Goal: Information Seeking & Learning: Learn about a topic

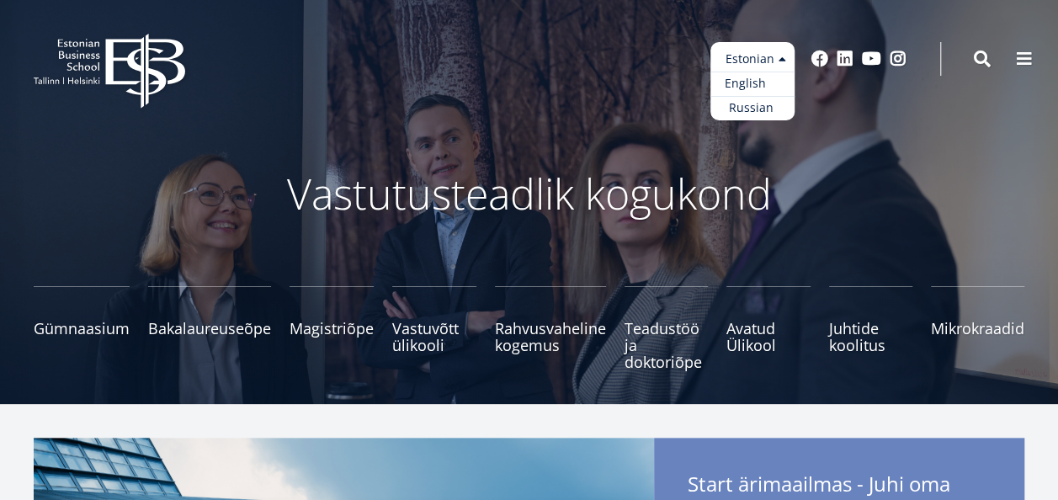
click at [763, 82] on link "English" at bounding box center [753, 84] width 84 height 24
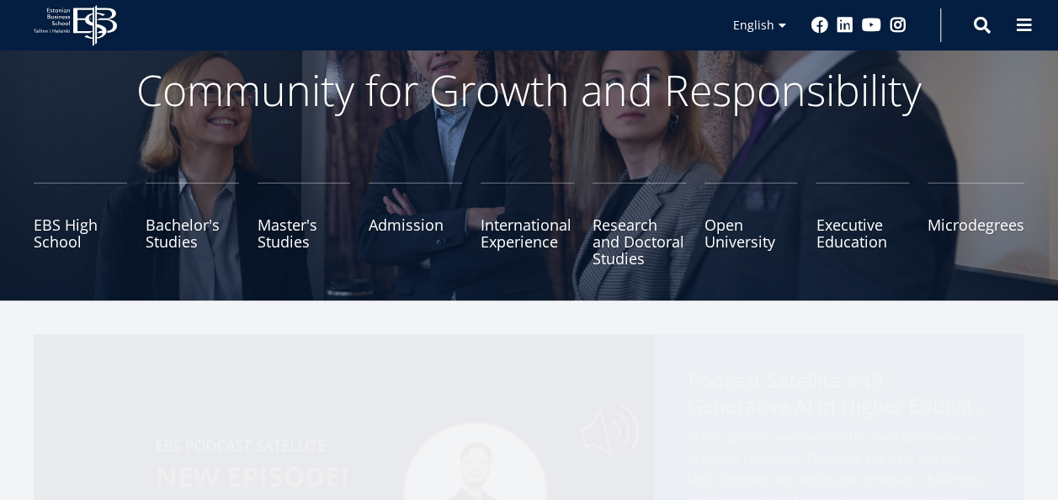
scroll to position [111, 0]
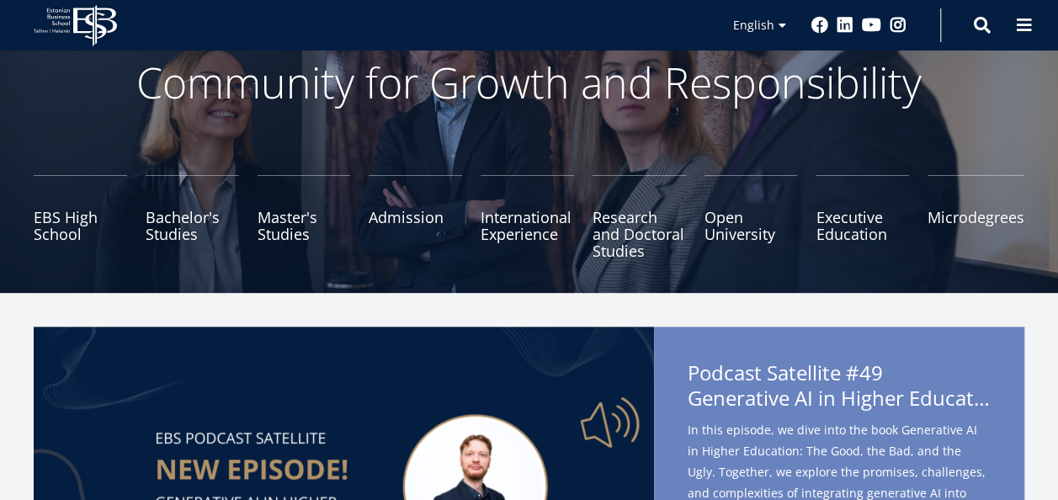
click at [421, 261] on ul "EBS High School Bachelor's Studies Master's Studies Admission International Exp…" at bounding box center [519, 225] width 1009 height 101
click at [421, 221] on link "Admission" at bounding box center [415, 217] width 93 height 84
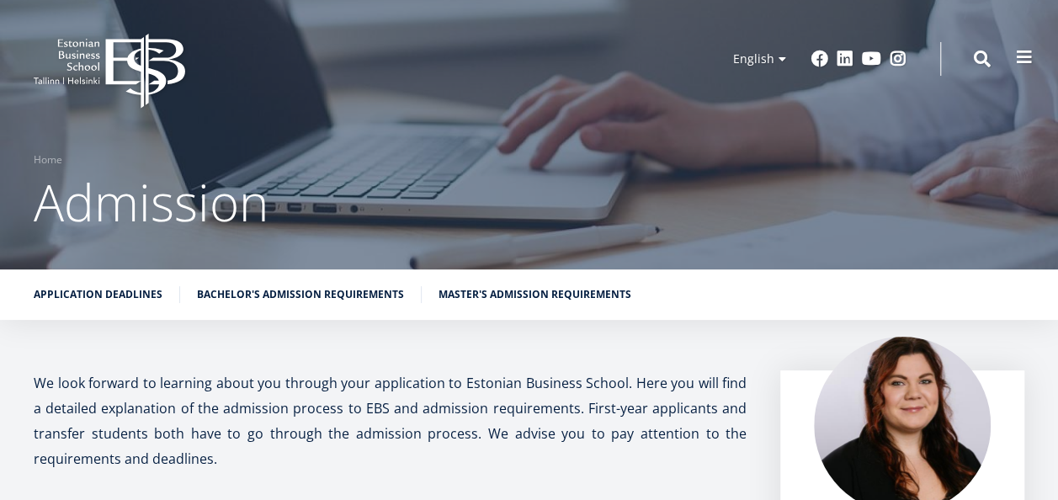
click at [1012, 53] on button at bounding box center [1025, 57] width 34 height 34
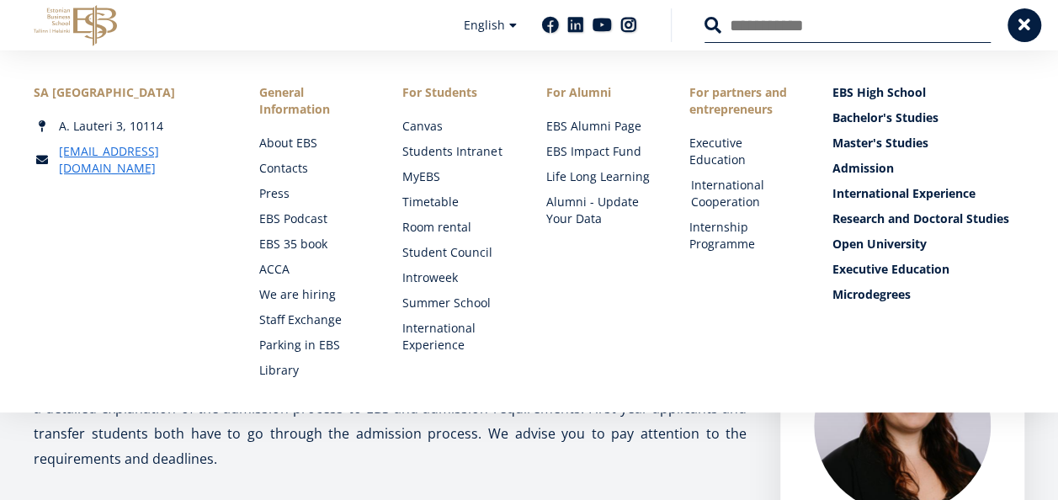
click at [717, 199] on link "International Cooperation" at bounding box center [745, 194] width 109 height 34
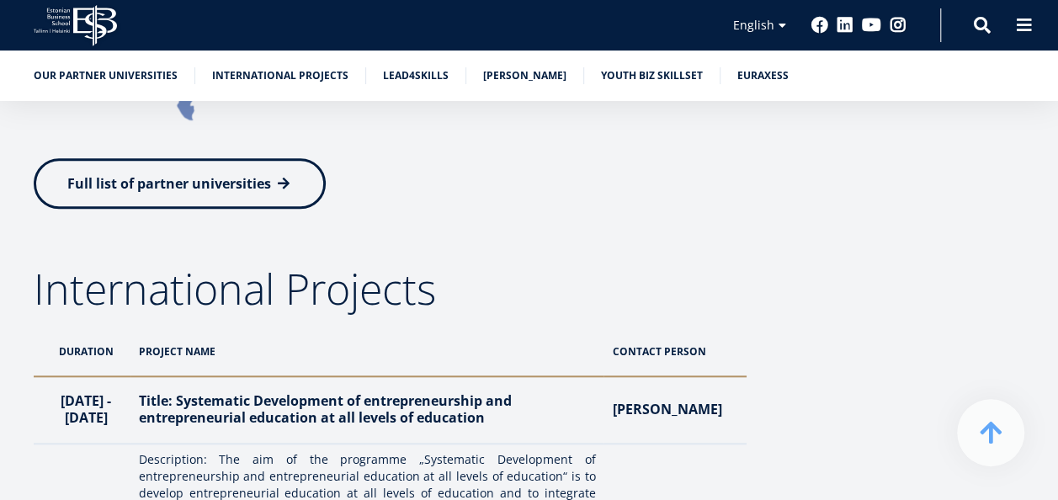
scroll to position [683, 0]
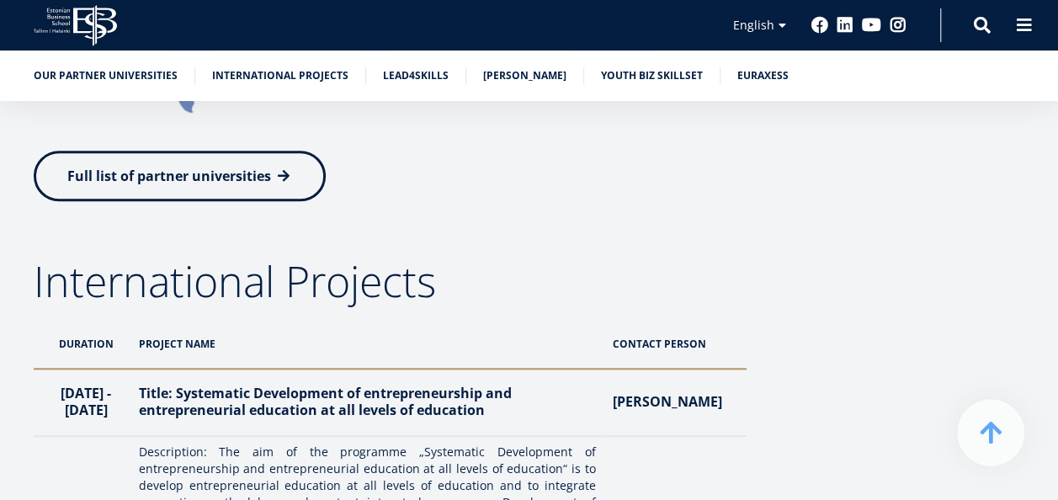
click at [226, 125] on p at bounding box center [390, 137] width 713 height 25
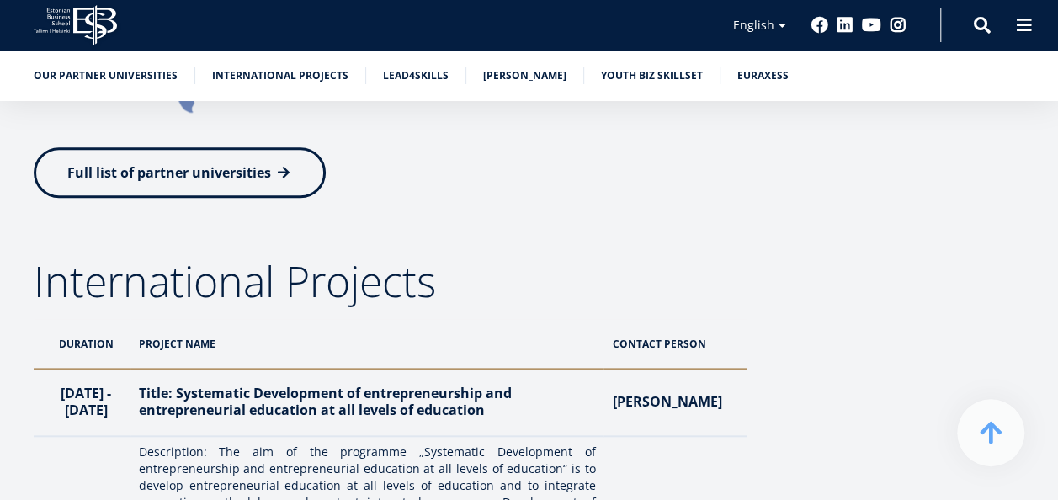
click at [159, 158] on link "Full list of partner universities" at bounding box center [180, 172] width 292 height 51
